Goal: Task Accomplishment & Management: Complete application form

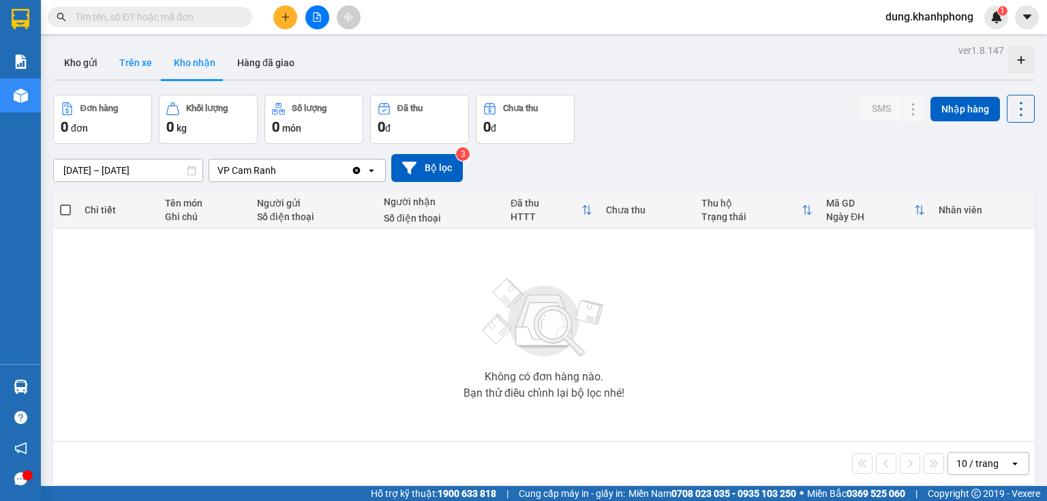
click at [137, 62] on button "Trên xe" at bounding box center [135, 62] width 55 height 33
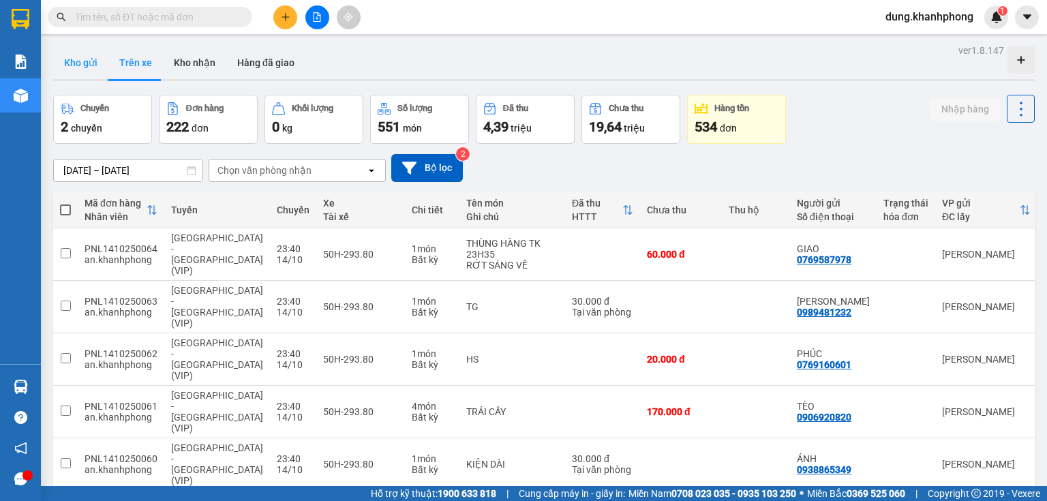
click at [73, 63] on button "Kho gửi" at bounding box center [80, 62] width 55 height 33
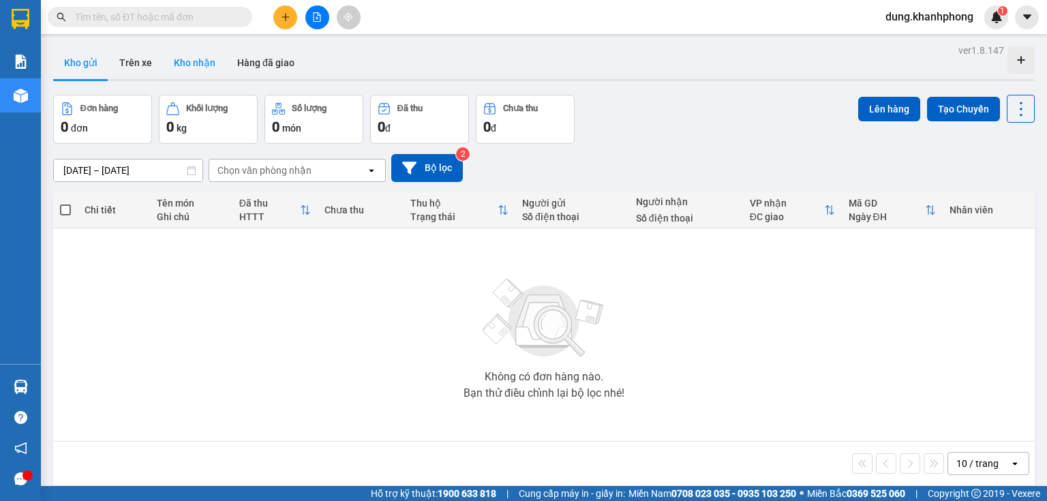
click at [196, 67] on button "Kho nhận" at bounding box center [194, 62] width 63 height 33
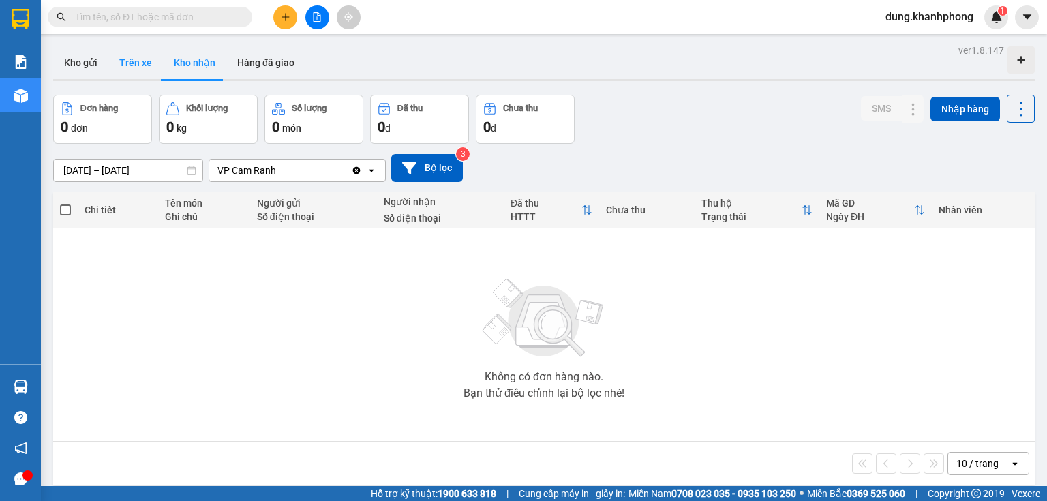
click at [144, 65] on button "Trên xe" at bounding box center [135, 62] width 55 height 33
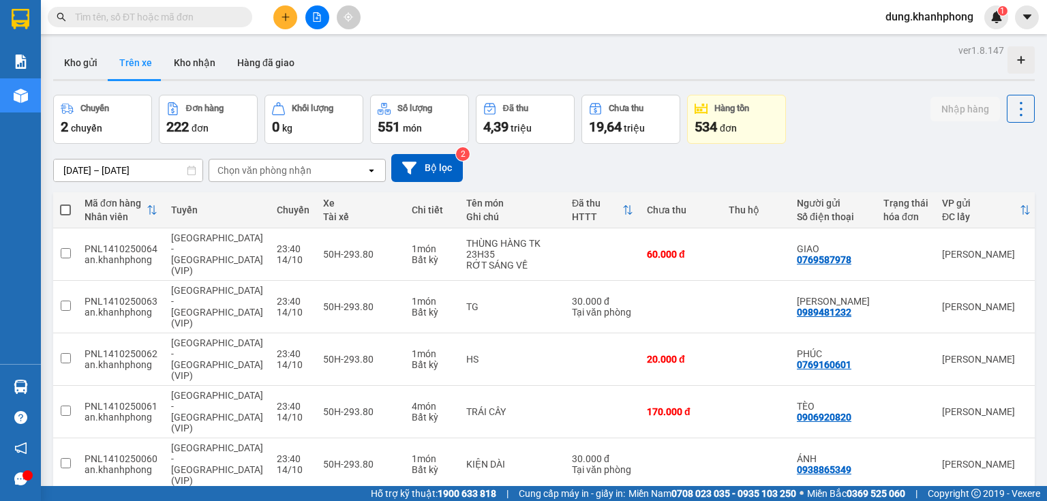
click at [204, 18] on input "text" at bounding box center [155, 17] width 161 height 15
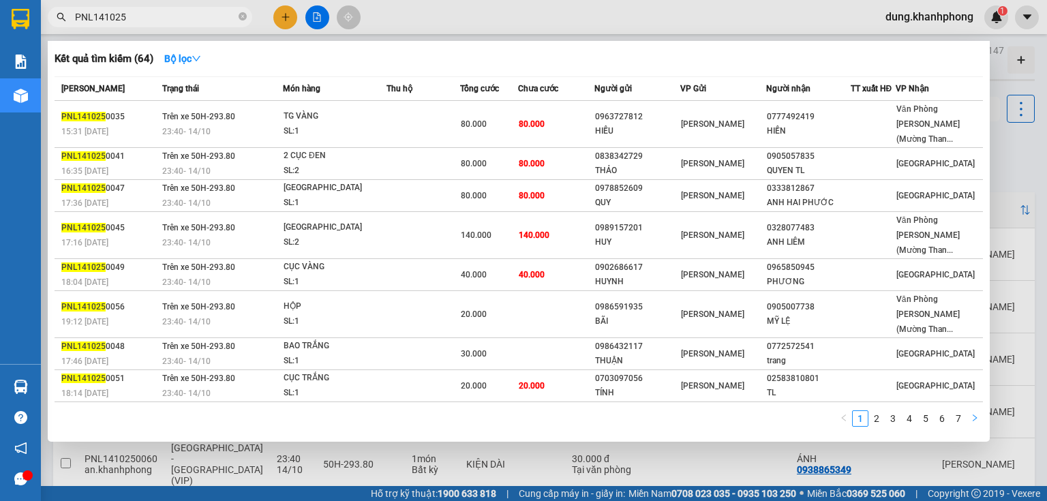
type input "PNL141025"
click at [977, 416] on icon "right" at bounding box center [974, 418] width 8 height 8
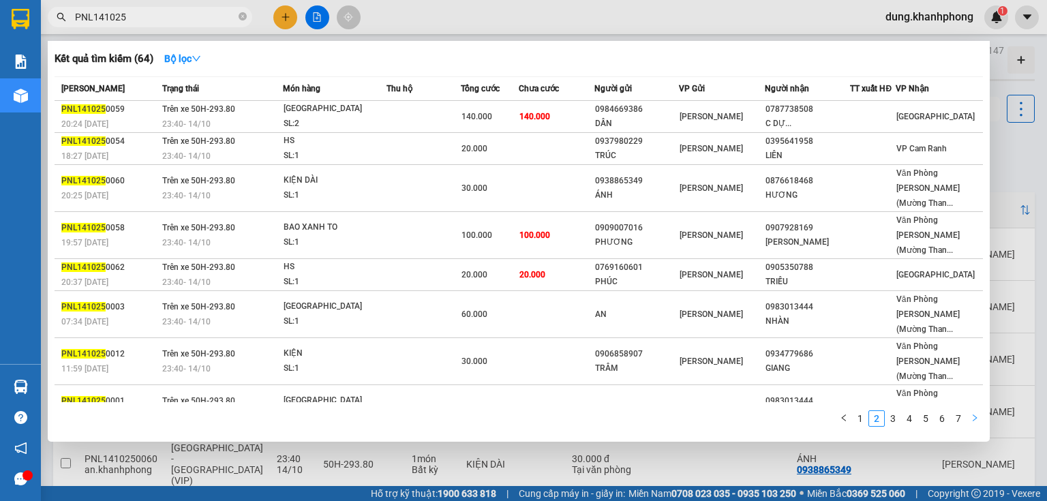
click at [977, 416] on icon "right" at bounding box center [974, 418] width 8 height 8
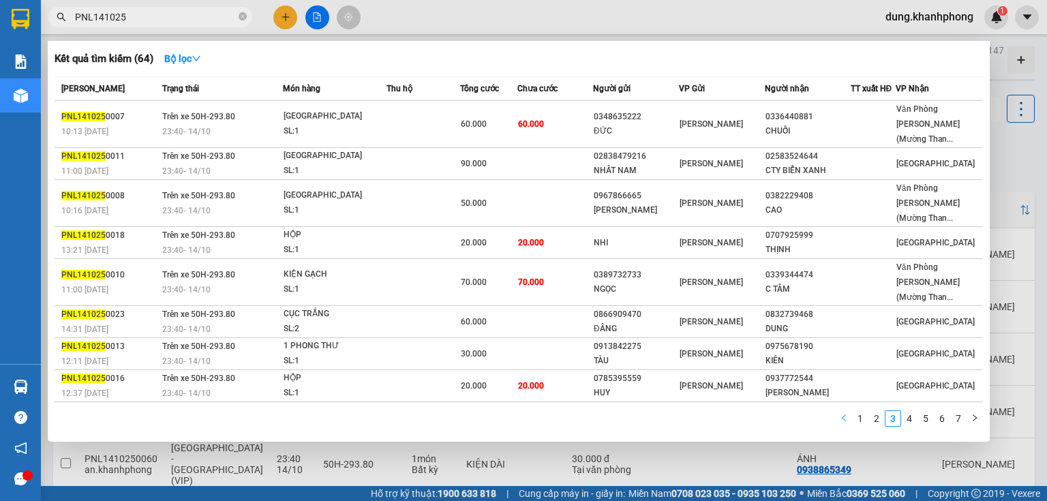
click at [845, 417] on icon "left" at bounding box center [844, 418] width 8 height 8
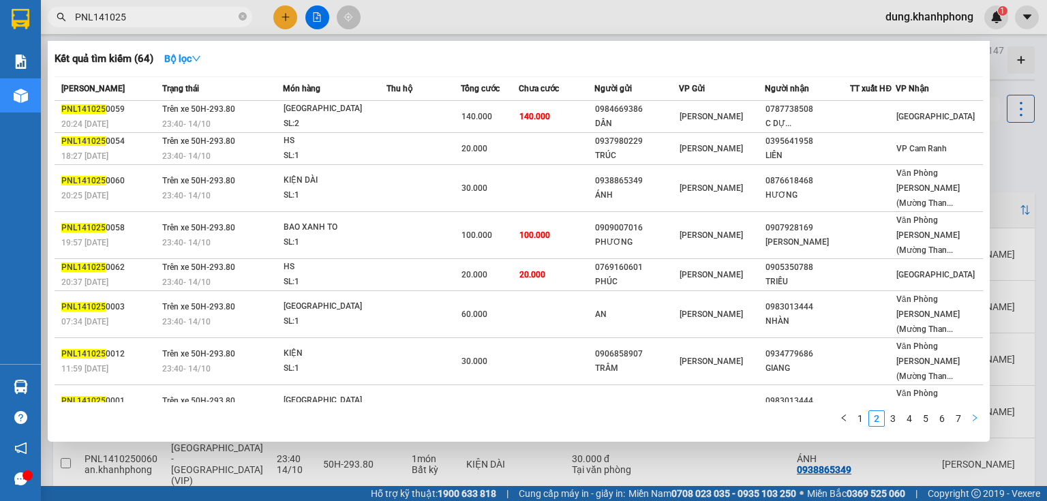
click at [975, 420] on icon "right" at bounding box center [975, 417] width 4 height 7
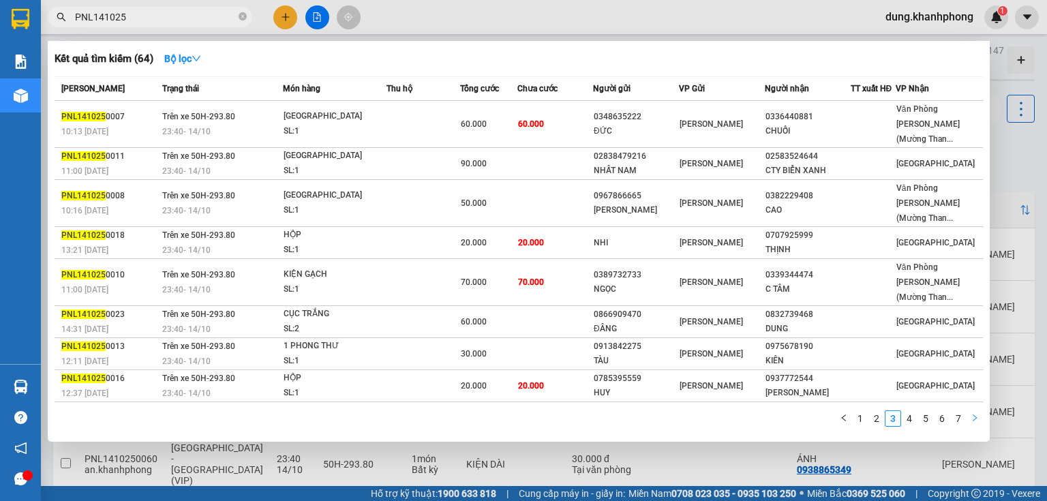
click at [975, 420] on icon "right" at bounding box center [975, 417] width 4 height 7
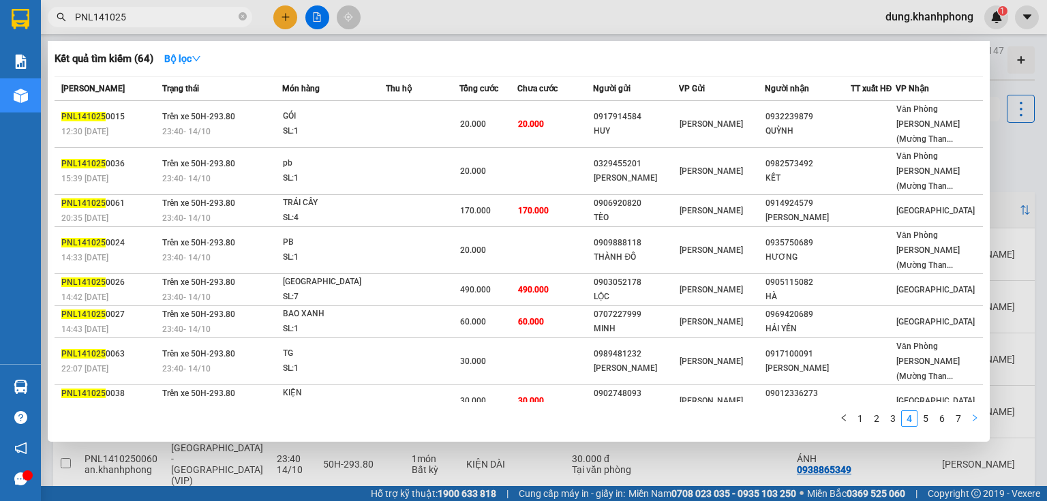
click at [975, 420] on icon "right" at bounding box center [975, 417] width 4 height 7
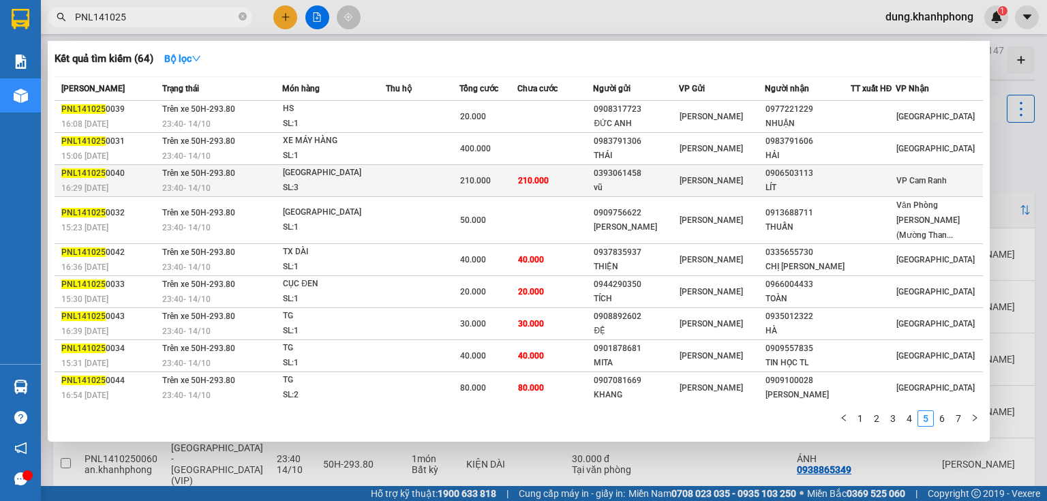
click at [799, 181] on div "LÍT" at bounding box center [807, 188] width 85 height 14
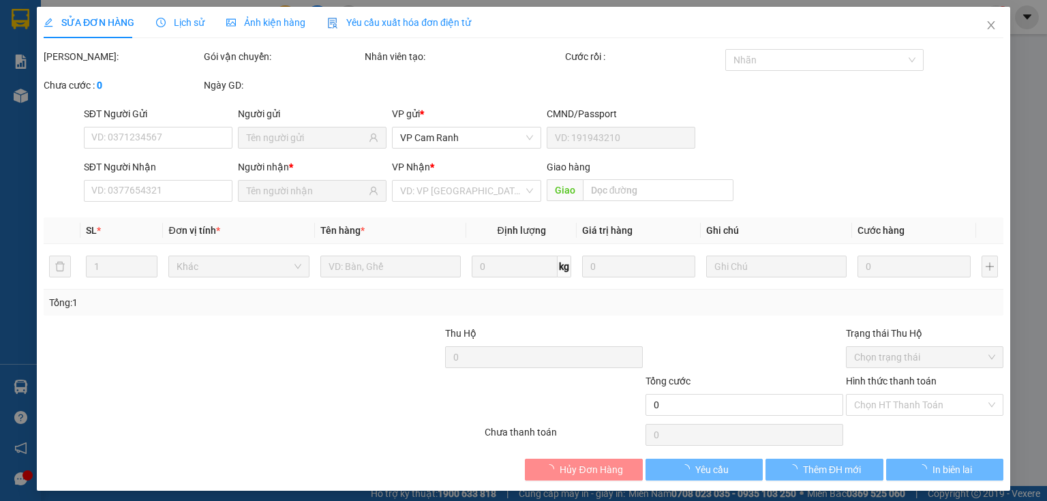
type input "0393061458"
type input "vũ"
type input "0906503113"
type input "LÍT"
type input "210.000"
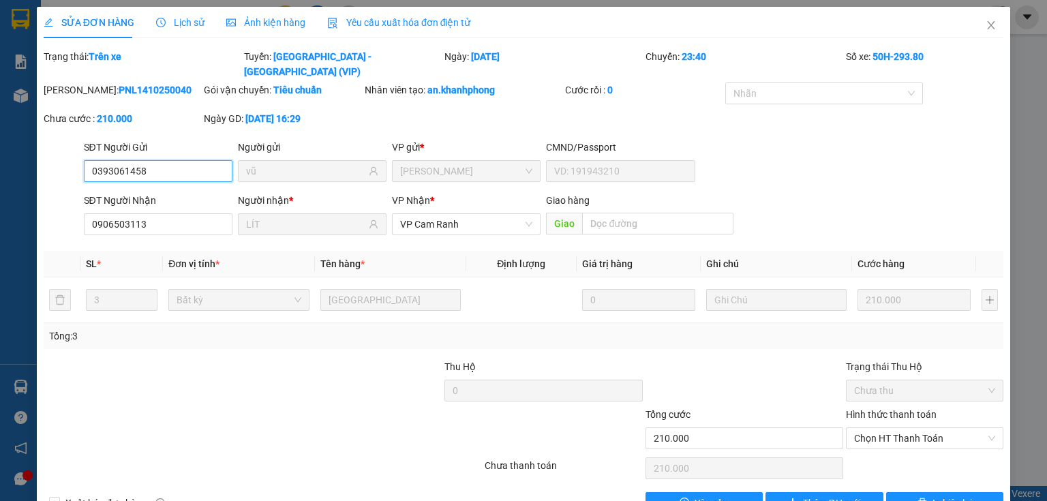
scroll to position [24, 0]
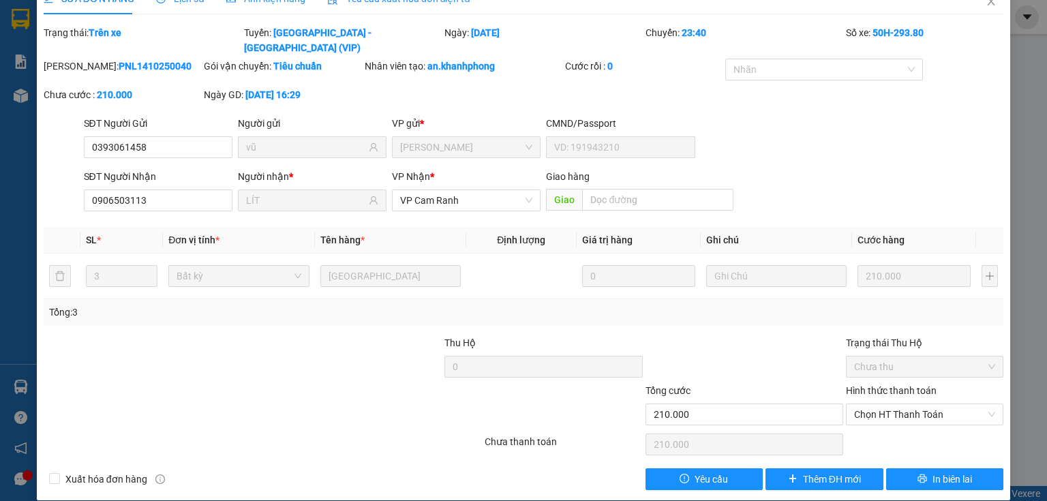
click at [771, 335] on div at bounding box center [744, 359] width 200 height 48
click at [894, 404] on span "Chọn HT Thanh Toán" at bounding box center [924, 414] width 141 height 20
click at [894, 427] on div "Tại văn phòng" at bounding box center [917, 425] width 140 height 15
click at [905, 404] on span "Tại văn phòng" at bounding box center [924, 414] width 141 height 20
click at [784, 345] on div at bounding box center [744, 359] width 200 height 48
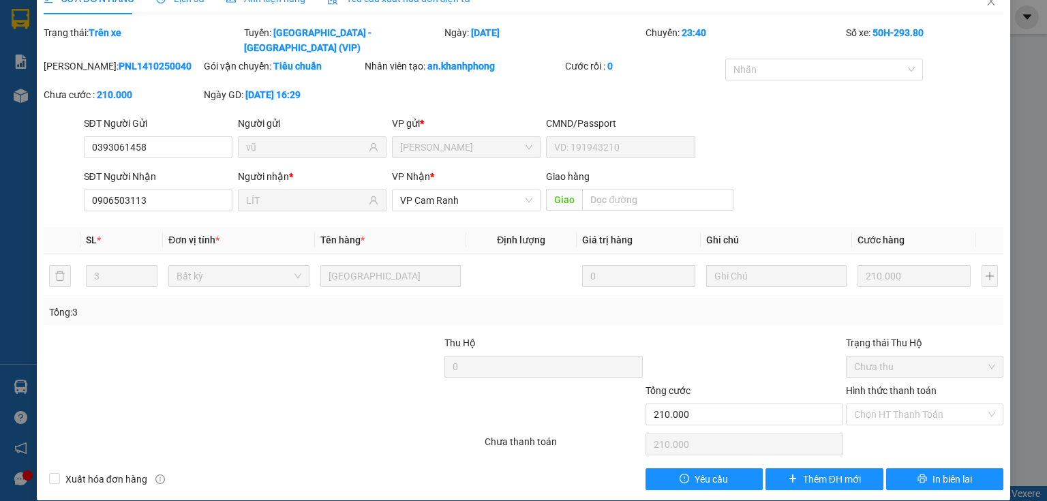
click at [706, 335] on div at bounding box center [744, 359] width 200 height 48
click at [908, 404] on input "Hình thức thanh toán" at bounding box center [920, 414] width 132 height 20
click at [900, 425] on div "Tại văn phòng" at bounding box center [917, 425] width 140 height 15
type input "0"
click at [968, 468] on button "In biên lai" at bounding box center [945, 479] width 118 height 22
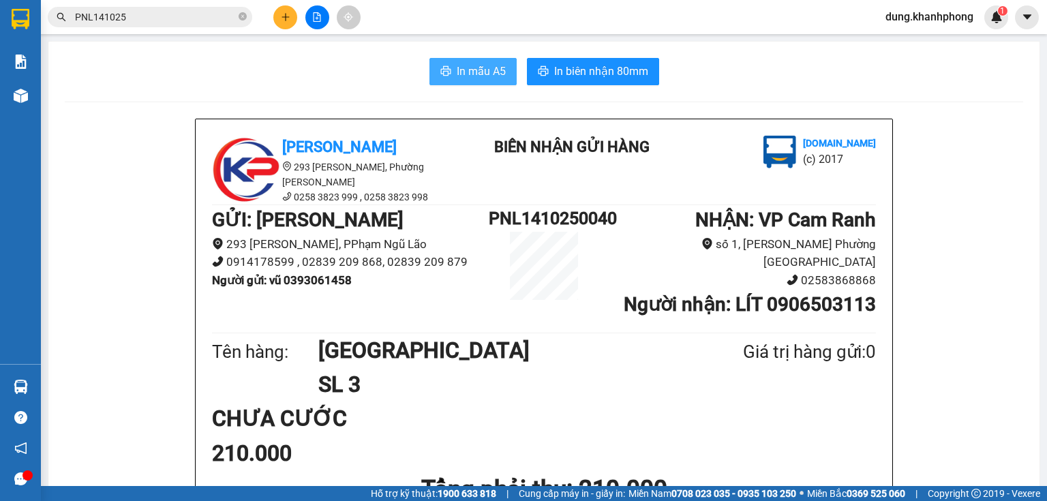
click at [485, 74] on span "In mẫu A5" at bounding box center [481, 71] width 49 height 17
click at [601, 63] on span "In biên nhận 80mm" at bounding box center [601, 71] width 94 height 17
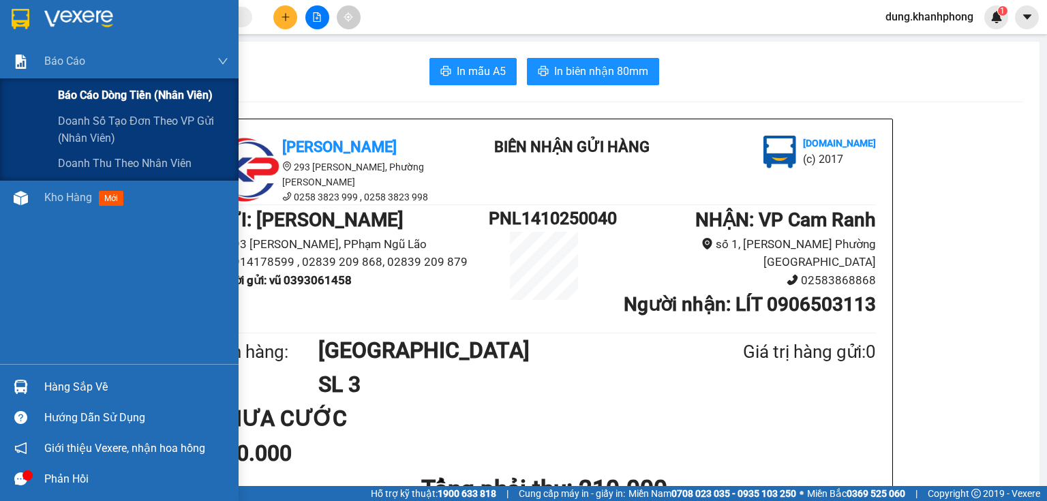
click at [120, 90] on span "Báo cáo dòng tiền (nhân viên)" at bounding box center [135, 95] width 155 height 17
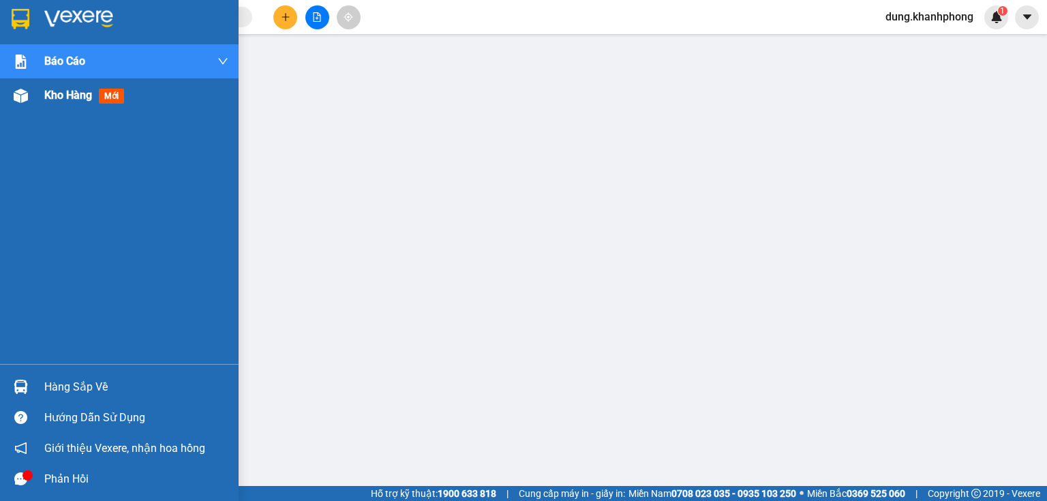
click at [75, 98] on span "Kho hàng" at bounding box center [68, 95] width 48 height 13
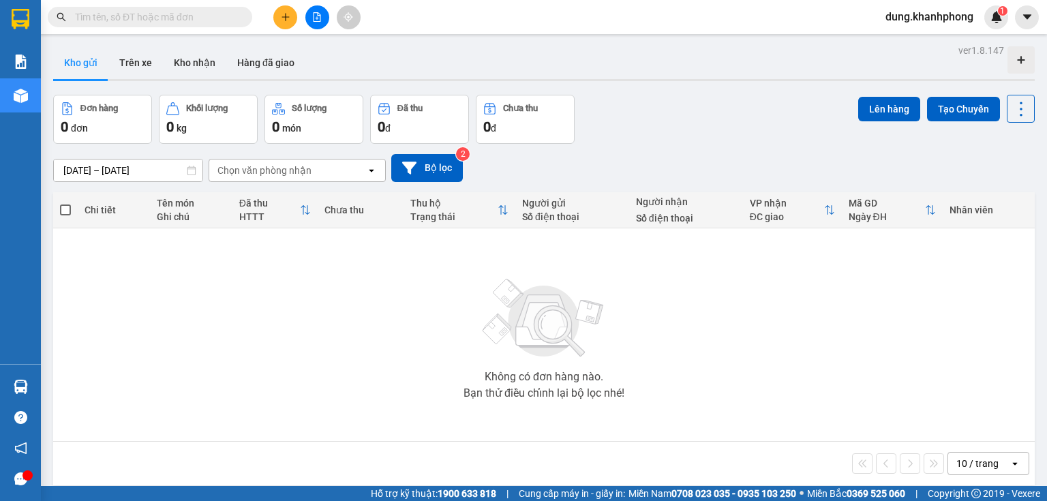
click at [322, 322] on div "Không có đơn hàng nào. Bạn thử điều chỉnh lại bộ lọc nhé!" at bounding box center [544, 334] width 968 height 204
click at [183, 60] on button "Kho nhận" at bounding box center [194, 62] width 63 height 33
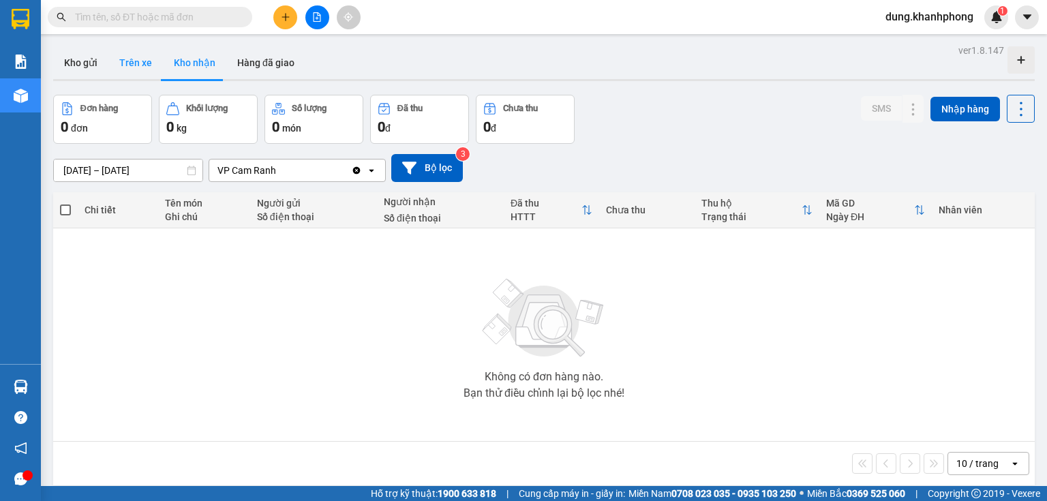
click at [144, 63] on button "Trên xe" at bounding box center [135, 62] width 55 height 33
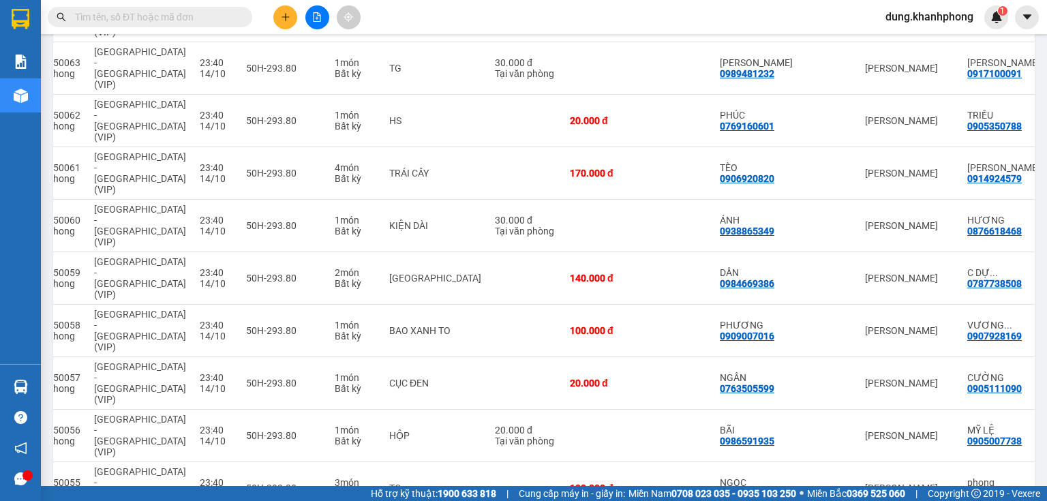
scroll to position [0, 139]
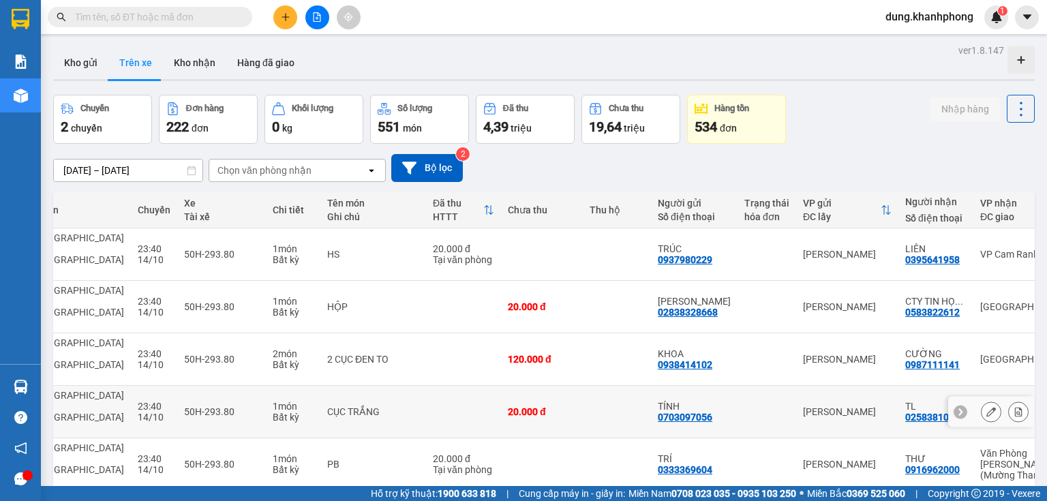
scroll to position [217, 0]
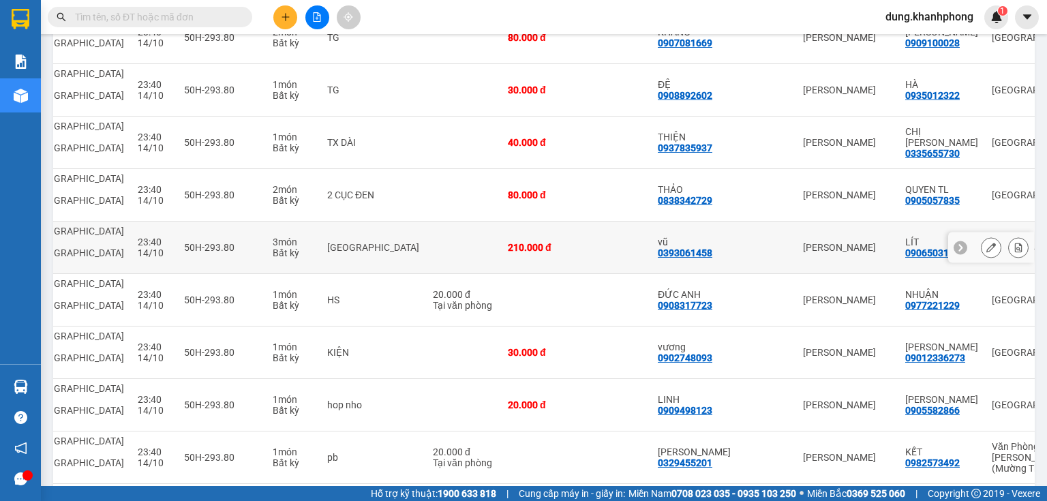
click at [744, 242] on div at bounding box center [766, 247] width 45 height 11
checkbox input "true"
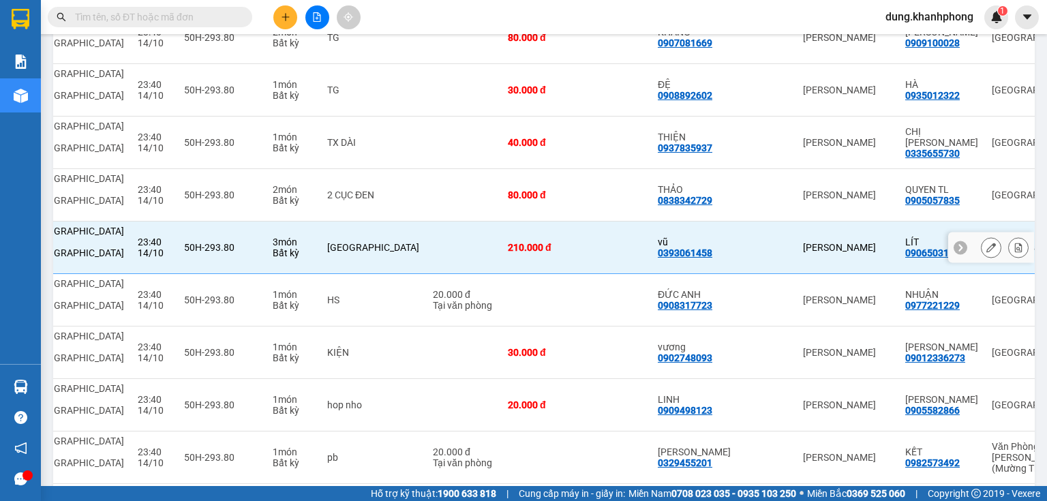
click at [955, 243] on icon at bounding box center [960, 248] width 10 height 10
click at [1021, 243] on icon at bounding box center [1026, 248] width 10 height 10
click at [986, 243] on icon at bounding box center [991, 248] width 10 height 10
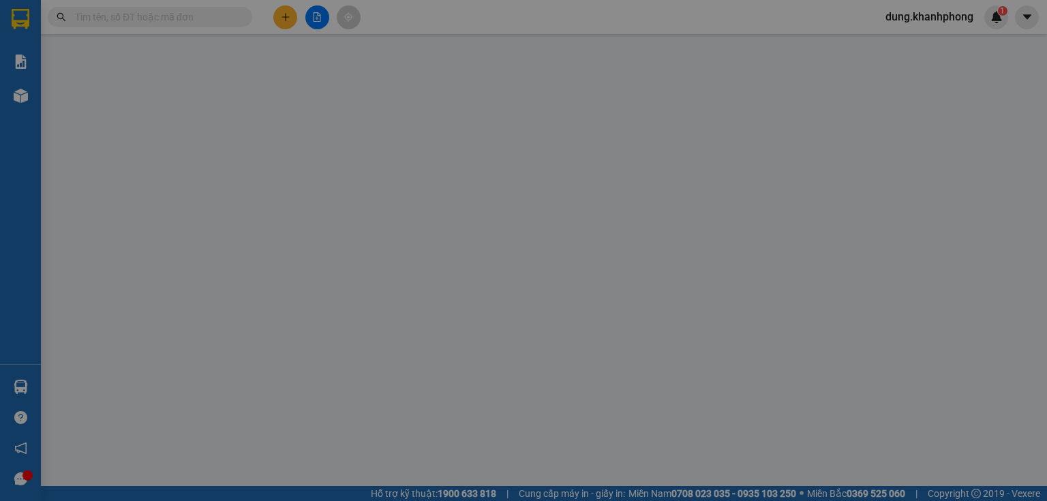
type input "0393061458"
type input "vũ"
type input "0906503113"
type input "LÍT"
type input "210.000"
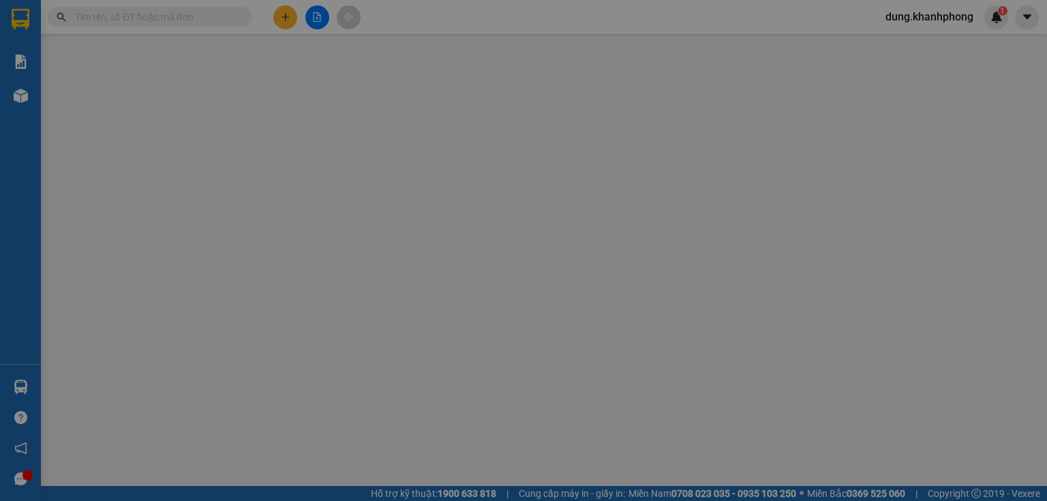
type input "210.000"
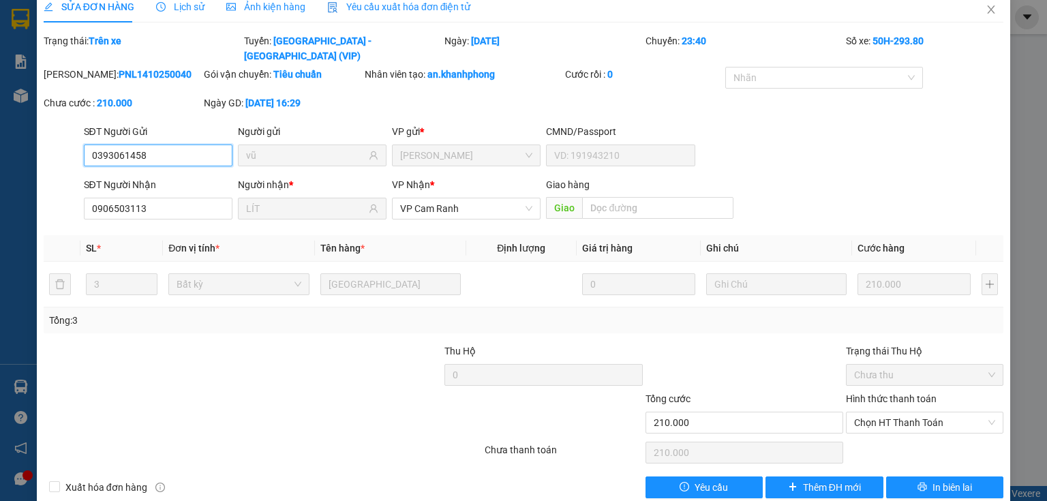
scroll to position [24, 0]
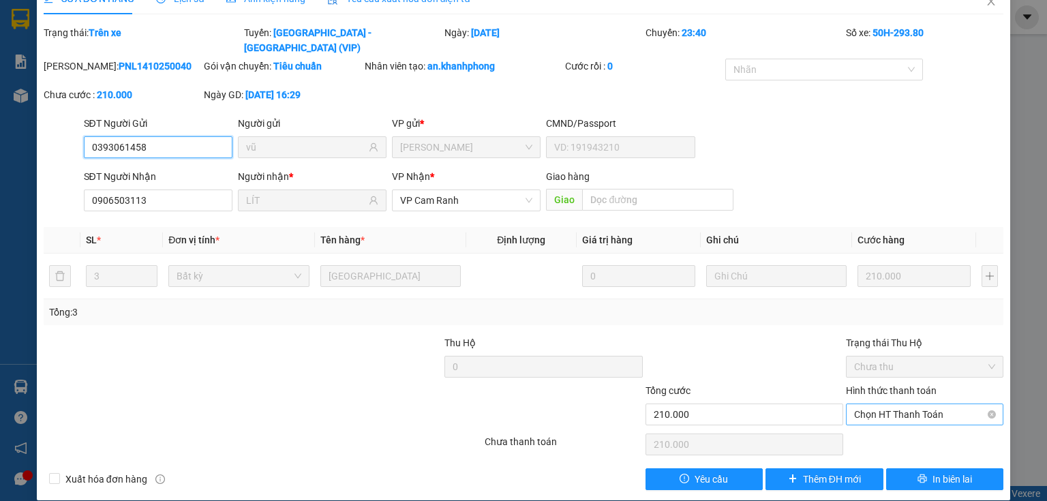
click at [879, 404] on span "Chọn HT Thanh Toán" at bounding box center [924, 414] width 141 height 20
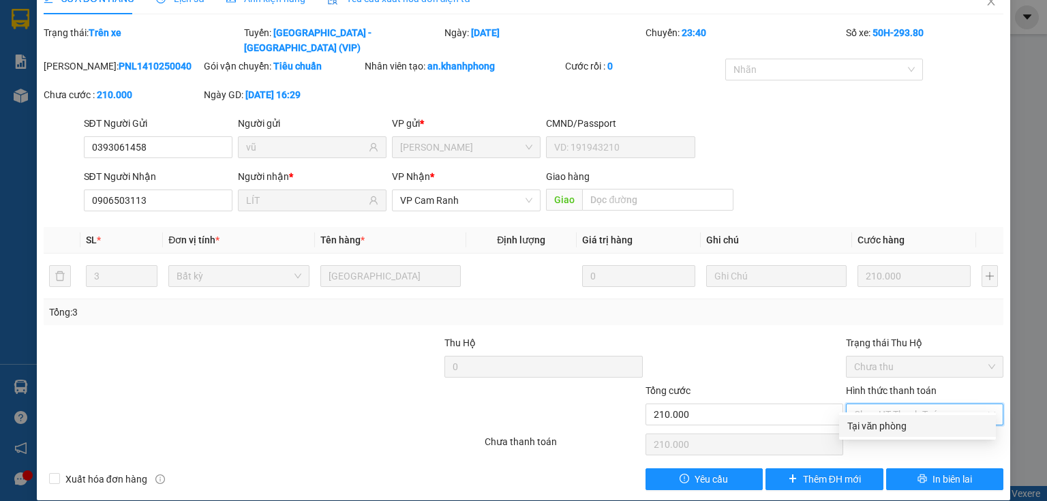
click at [775, 346] on div at bounding box center [744, 359] width 200 height 48
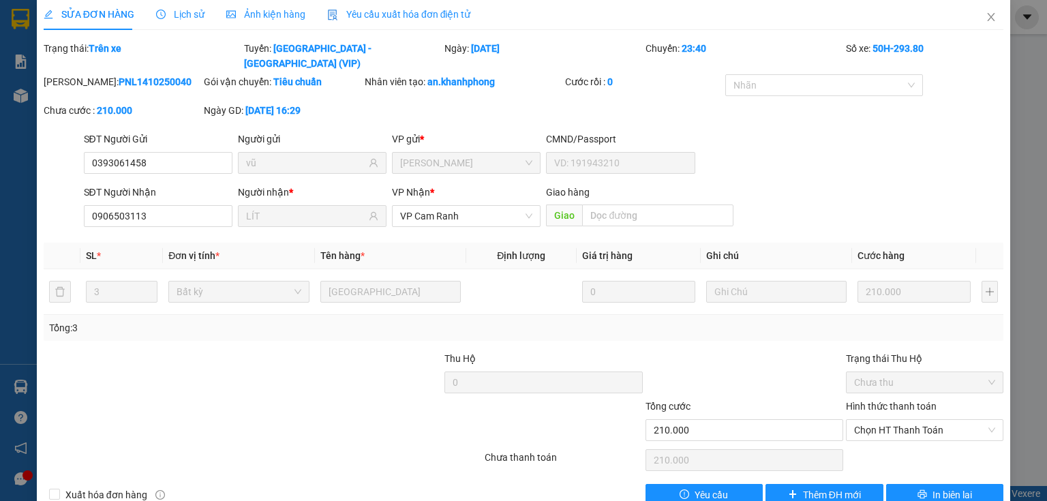
scroll to position [0, 0]
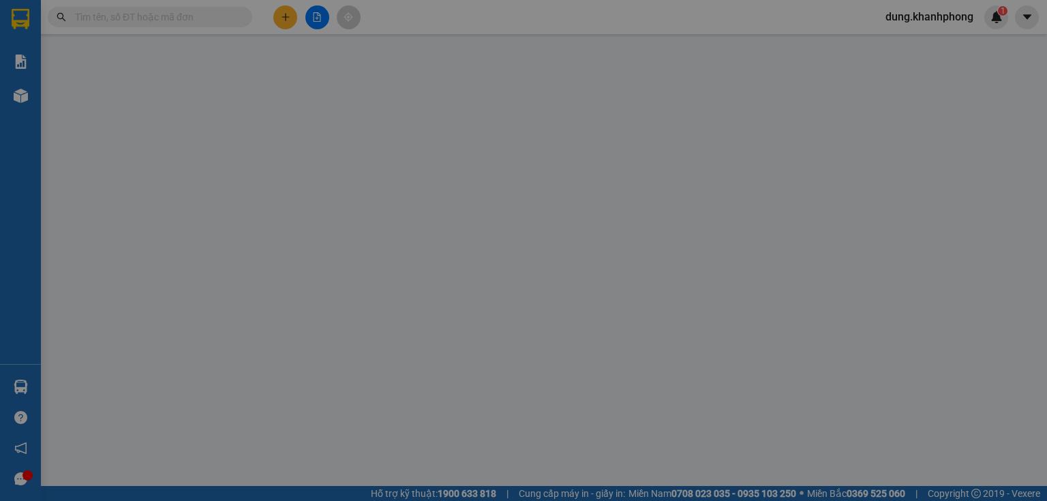
type input "0393061458"
type input "vũ"
type input "0906503113"
type input "LÍT"
type input "210.000"
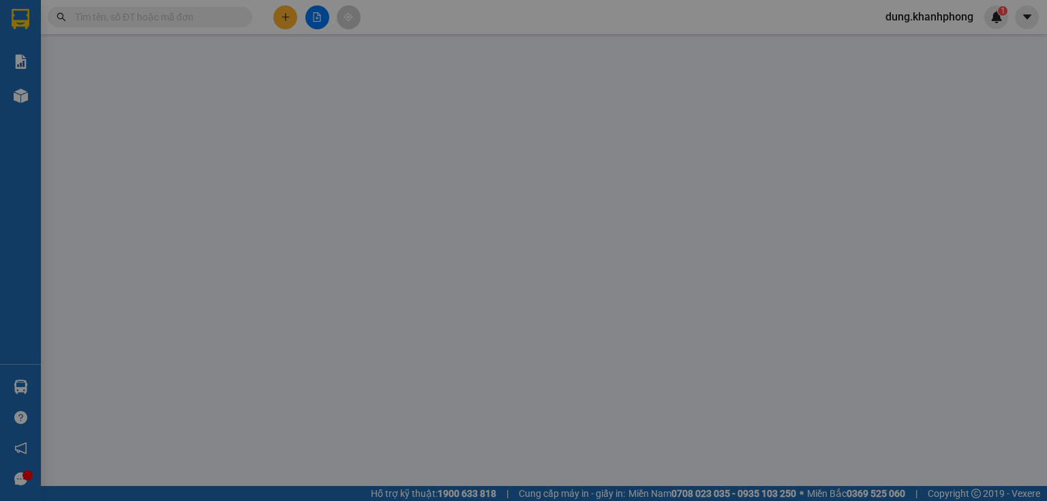
type input "210.000"
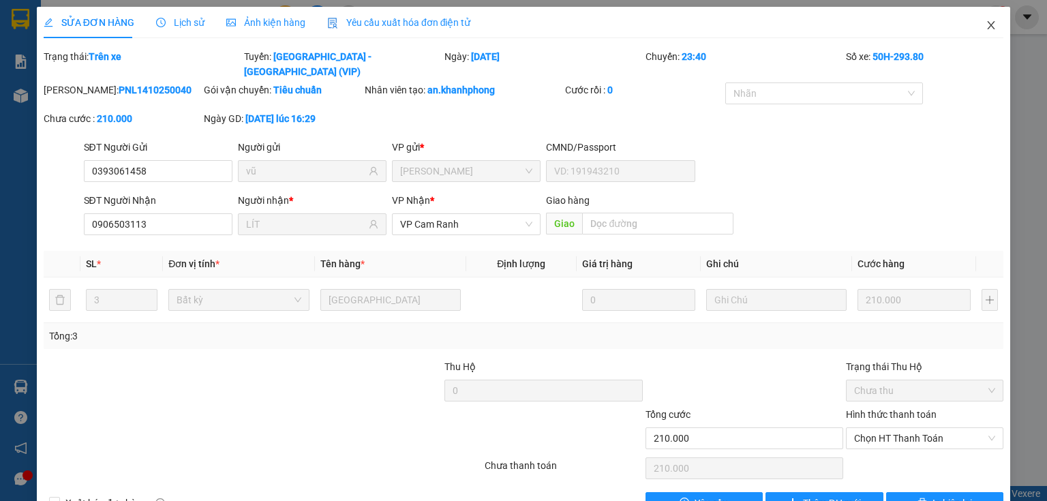
click at [987, 27] on icon "close" at bounding box center [990, 25] width 7 height 8
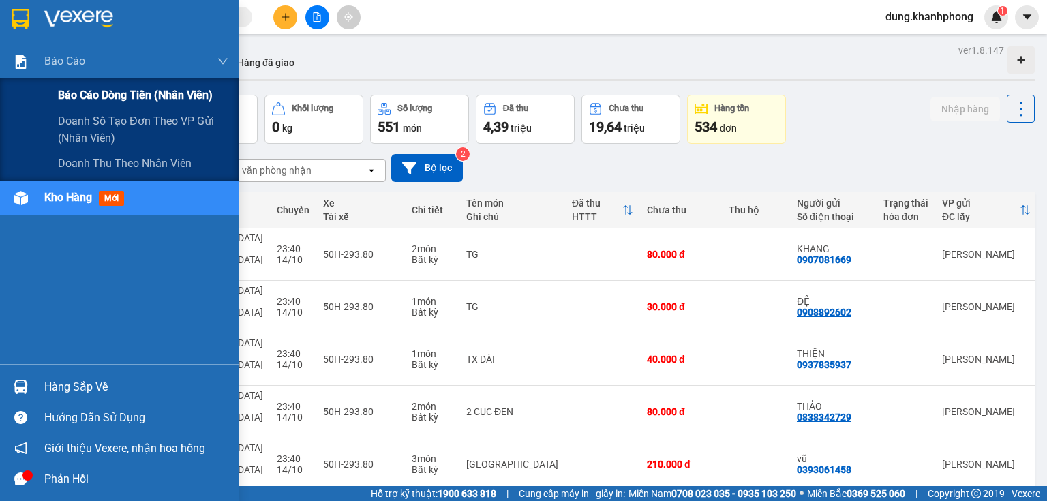
click at [136, 97] on span "Báo cáo dòng tiền (nhân viên)" at bounding box center [135, 95] width 155 height 17
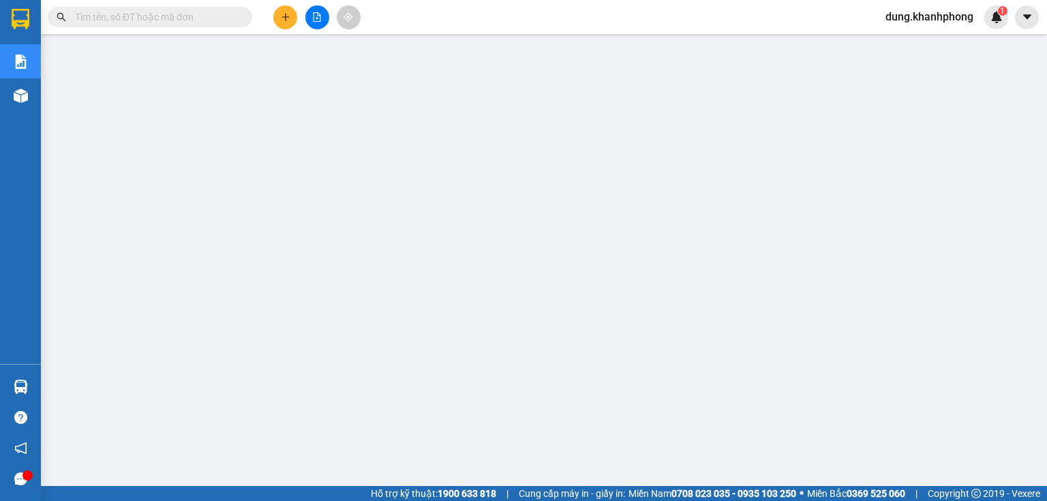
click at [181, 22] on input "text" at bounding box center [155, 17] width 161 height 15
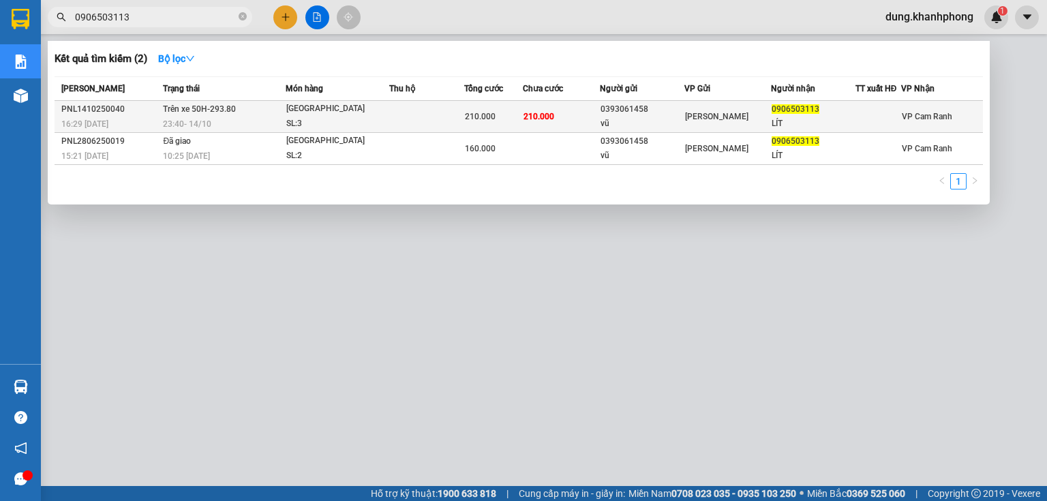
type input "0906503113"
click at [478, 106] on td "210.000" at bounding box center [493, 117] width 59 height 32
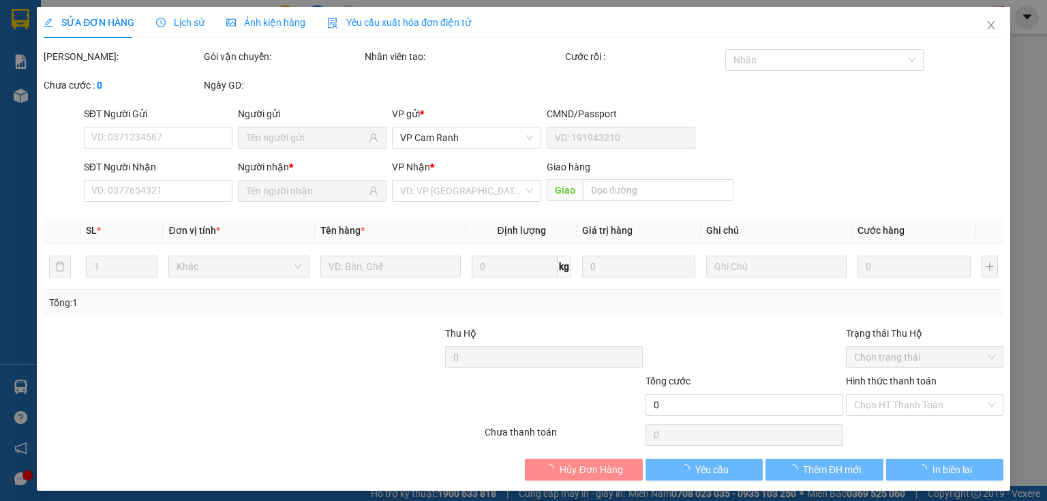
type input "0393061458"
type input "vũ"
type input "0906503113"
type input "LÍT"
type input "210.000"
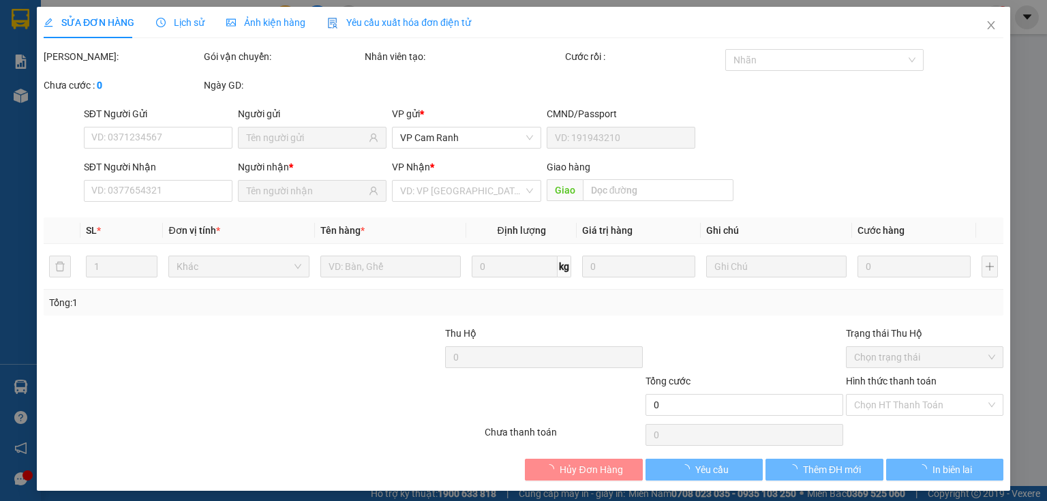
type input "210.000"
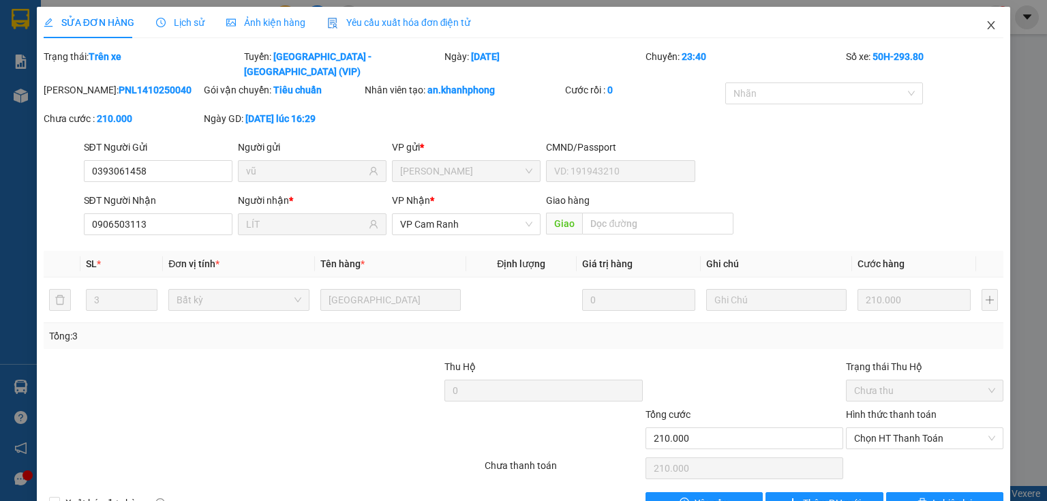
click at [985, 26] on icon "close" at bounding box center [990, 25] width 11 height 11
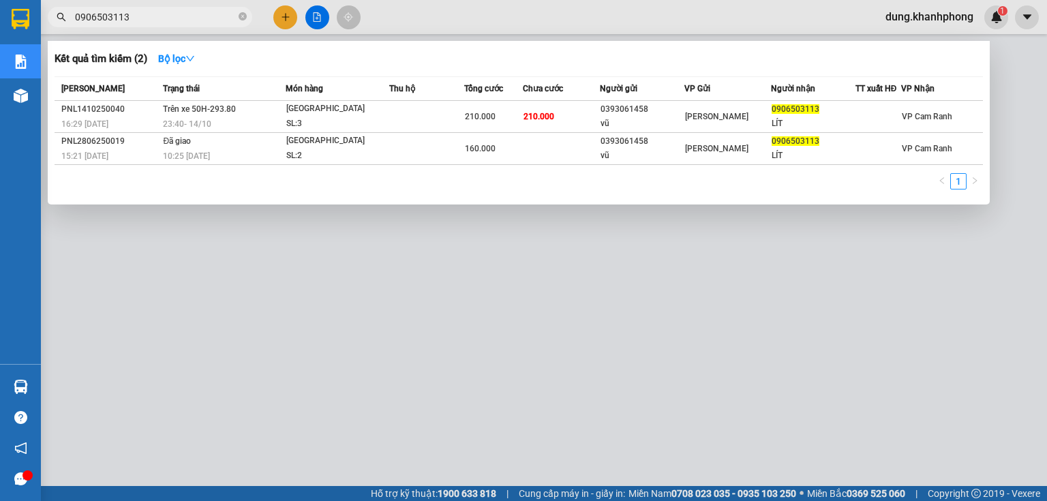
click at [190, 16] on input "0906503113" at bounding box center [155, 17] width 161 height 15
click at [793, 385] on div at bounding box center [523, 250] width 1047 height 501
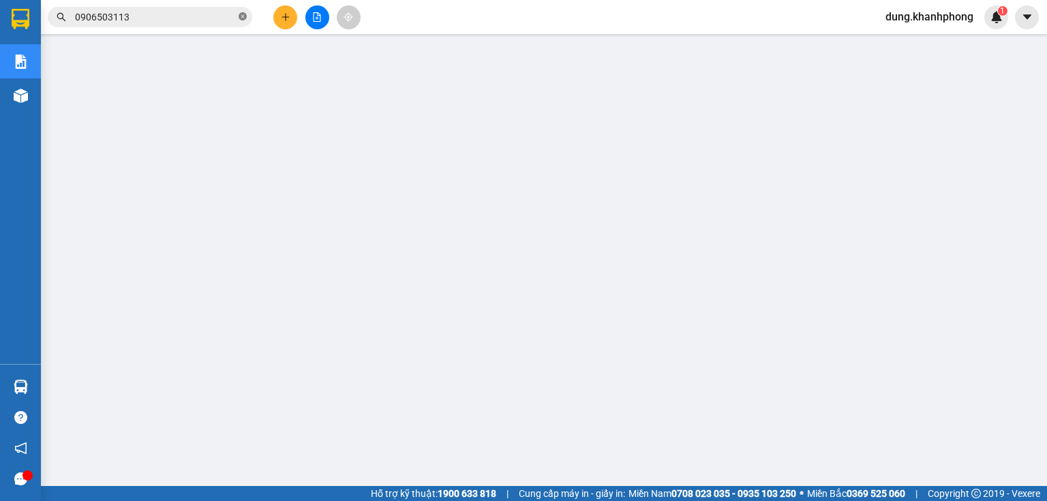
click at [243, 20] on icon "close-circle" at bounding box center [243, 16] width 8 height 8
click at [202, 19] on input "text" at bounding box center [155, 17] width 161 height 15
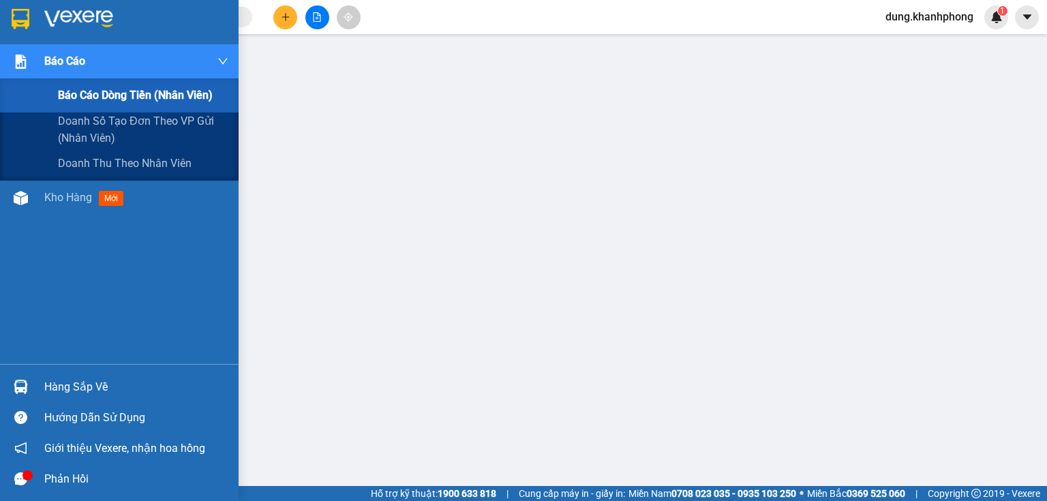
click at [104, 93] on span "Báo cáo dòng tiền (nhân viên)" at bounding box center [135, 95] width 155 height 17
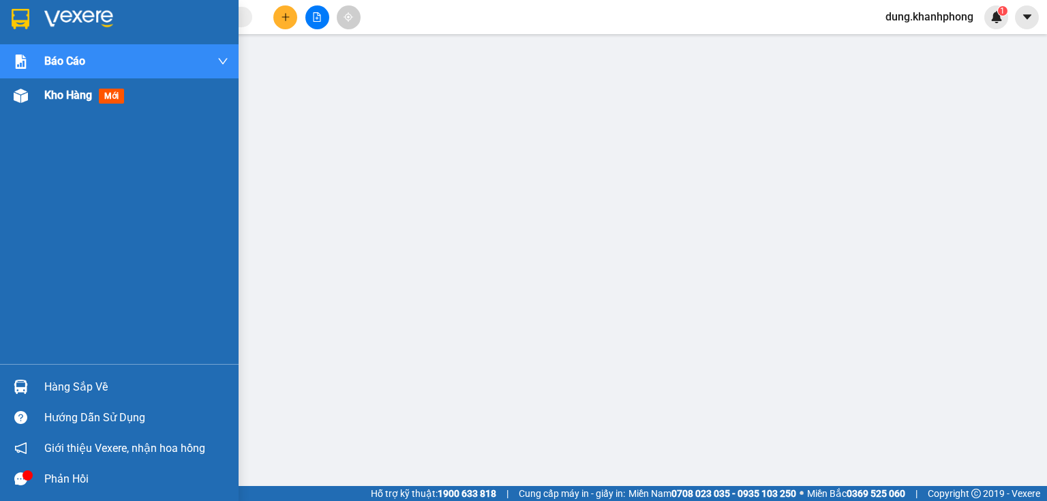
click at [65, 95] on span "Kho hàng" at bounding box center [68, 95] width 48 height 13
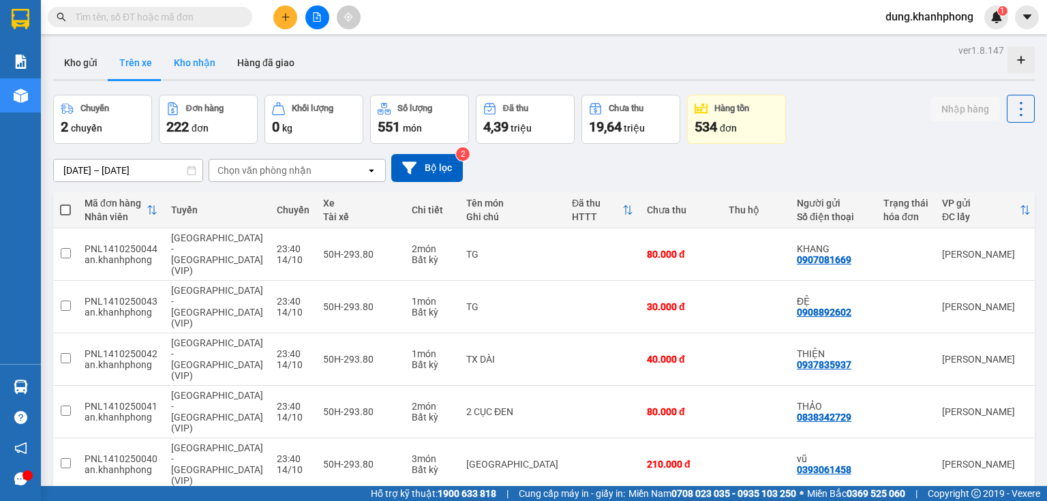
click at [197, 67] on button "Kho nhận" at bounding box center [194, 62] width 63 height 33
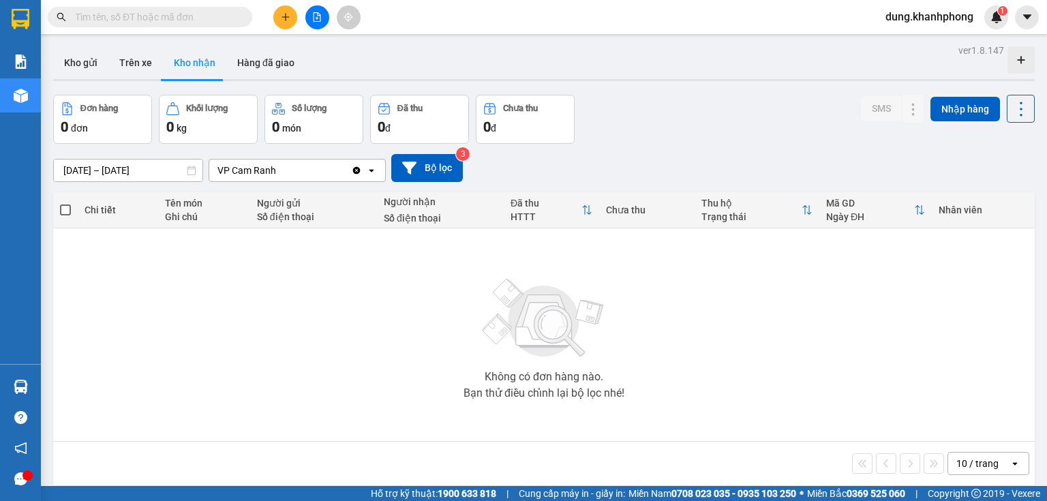
drag, startPoint x: 142, startPoint y: 63, endPoint x: 264, endPoint y: 121, distance: 135.4
click at [141, 65] on button "Trên xe" at bounding box center [135, 62] width 55 height 33
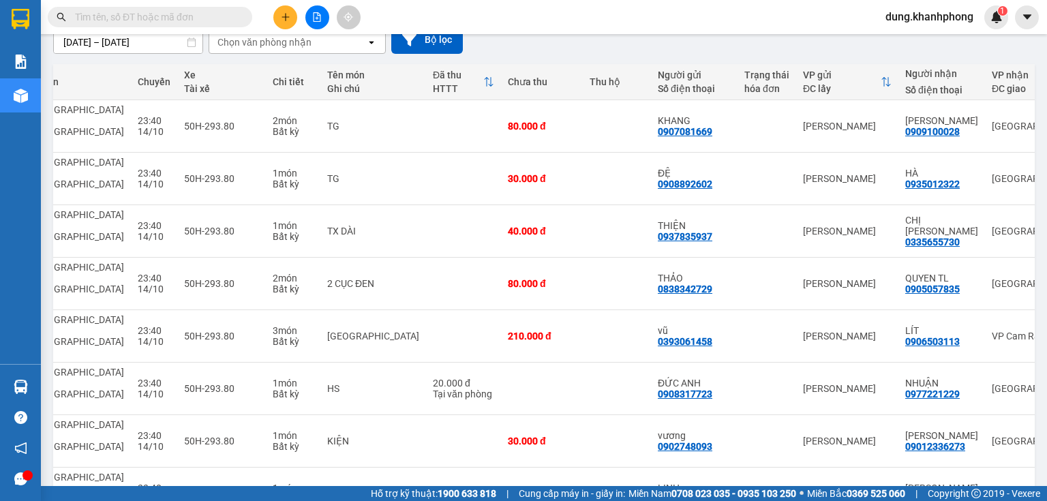
scroll to position [109, 0]
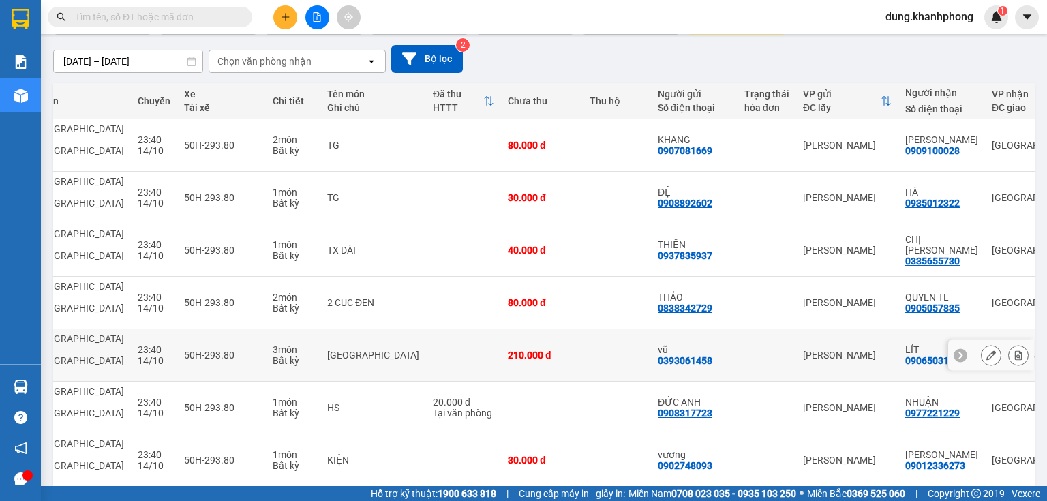
click at [905, 344] on div "LÍT" at bounding box center [941, 349] width 73 height 11
checkbox input "true"
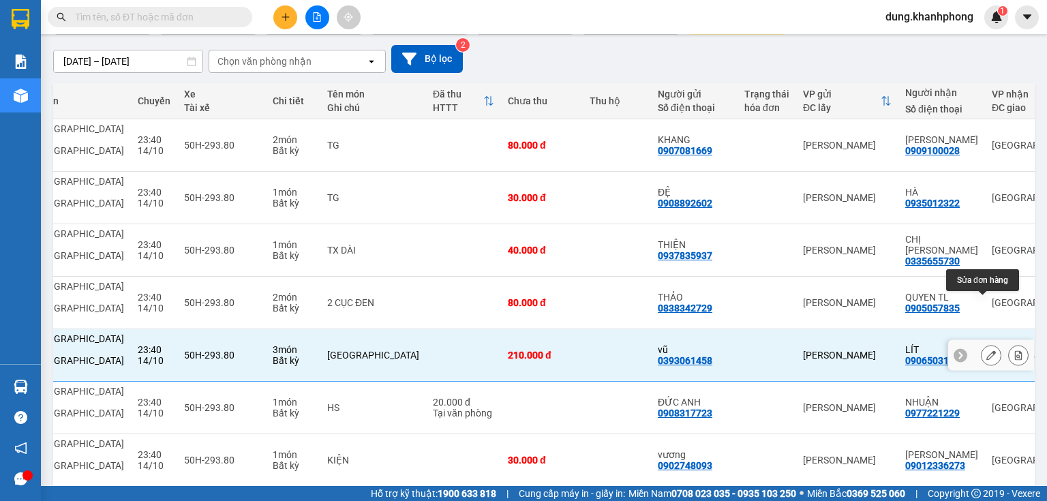
click at [986, 350] on icon at bounding box center [991, 355] width 10 height 10
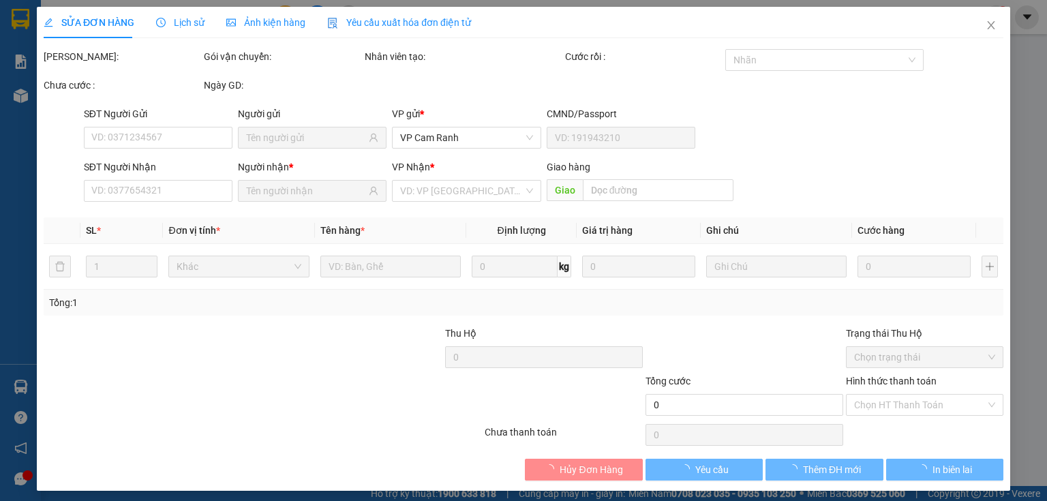
type input "0393061458"
type input "vũ"
type input "0906503113"
type input "LÍT"
type input "210.000"
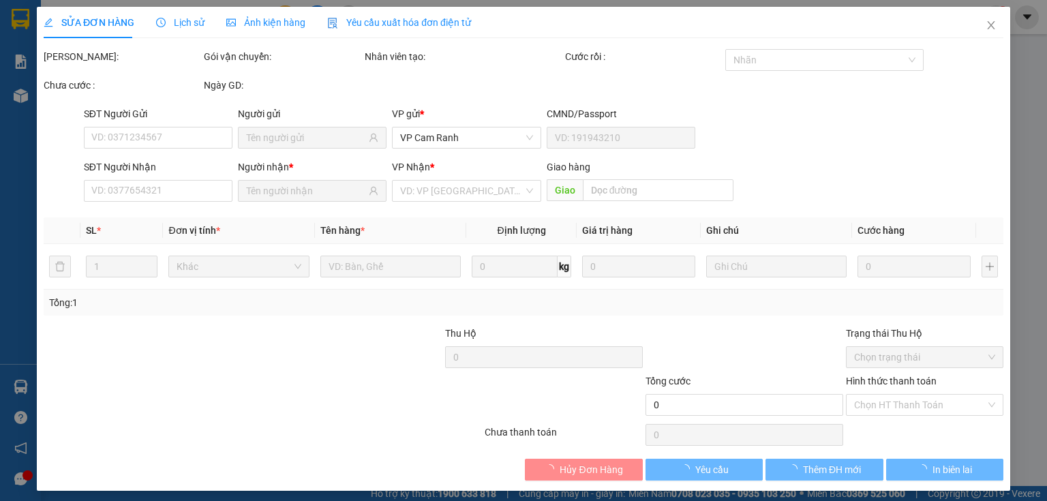
type input "210.000"
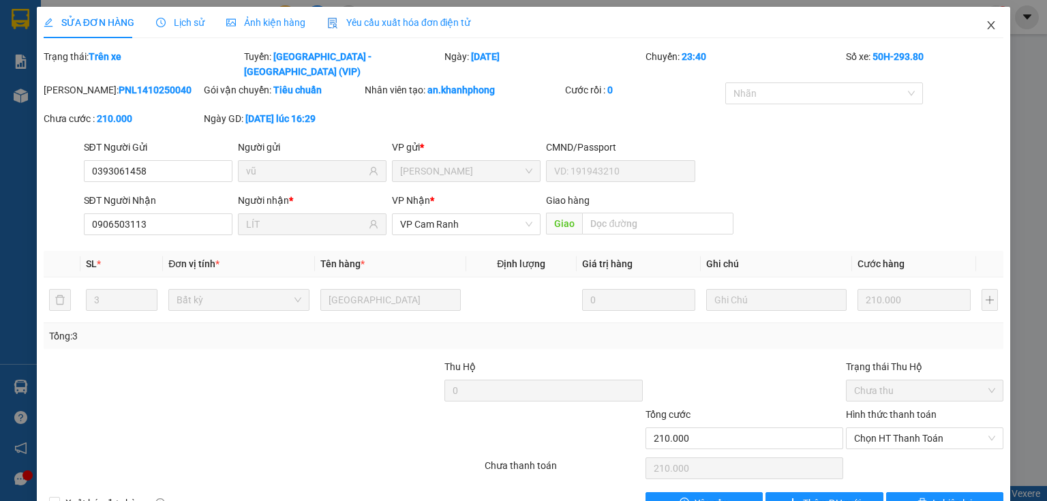
click at [985, 30] on icon "close" at bounding box center [990, 25] width 11 height 11
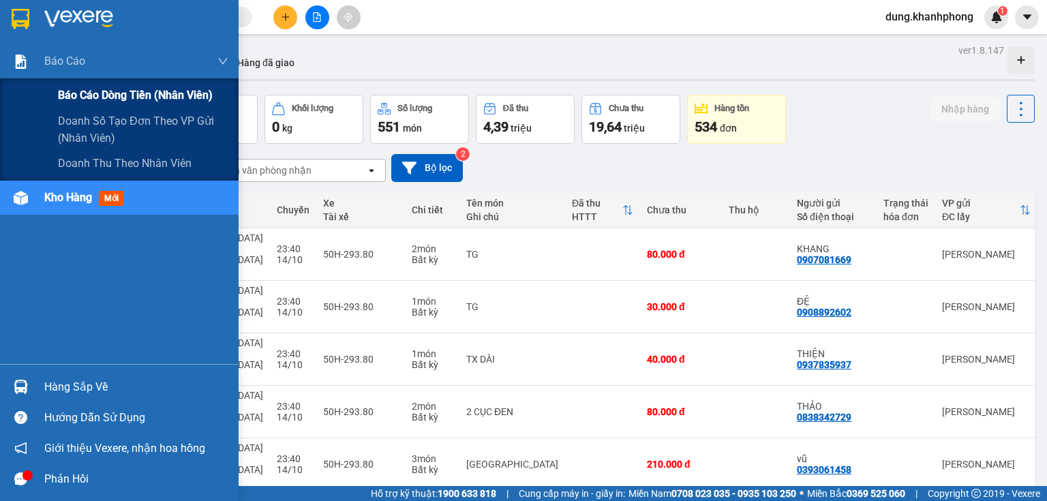
click at [112, 93] on span "Báo cáo dòng tiền (nhân viên)" at bounding box center [135, 95] width 155 height 17
